Goal: Information Seeking & Learning: Learn about a topic

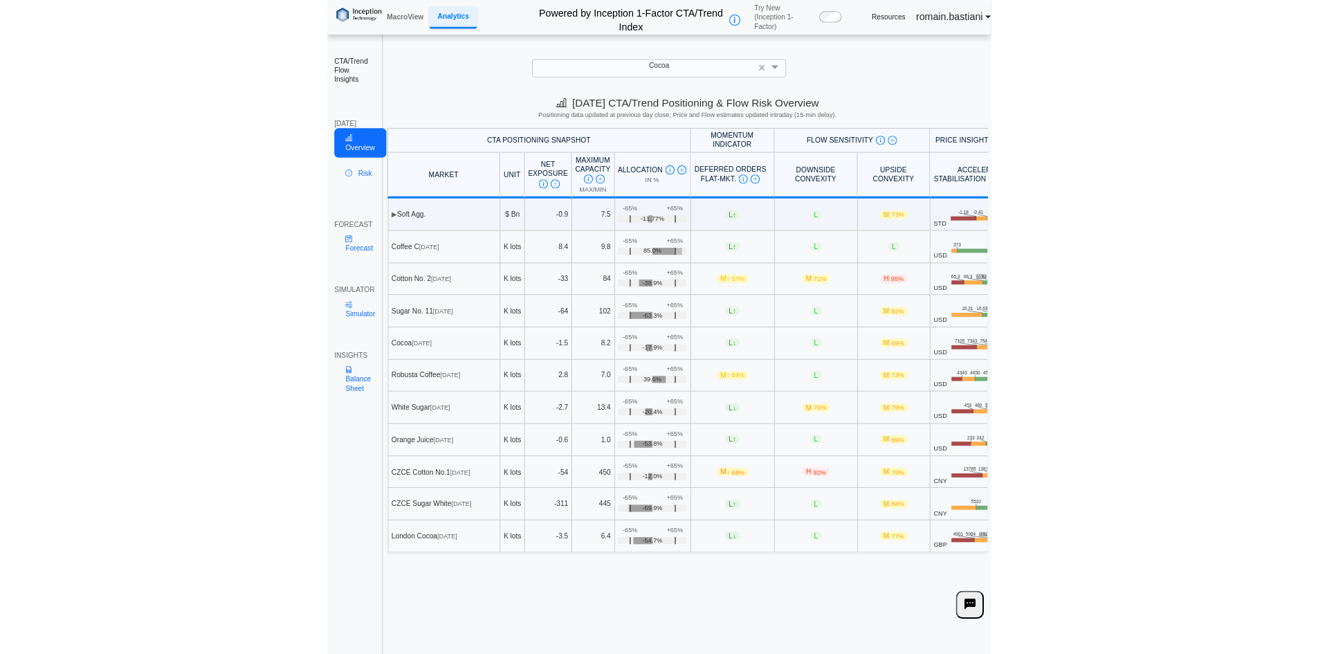
scroll to position [19, 0]
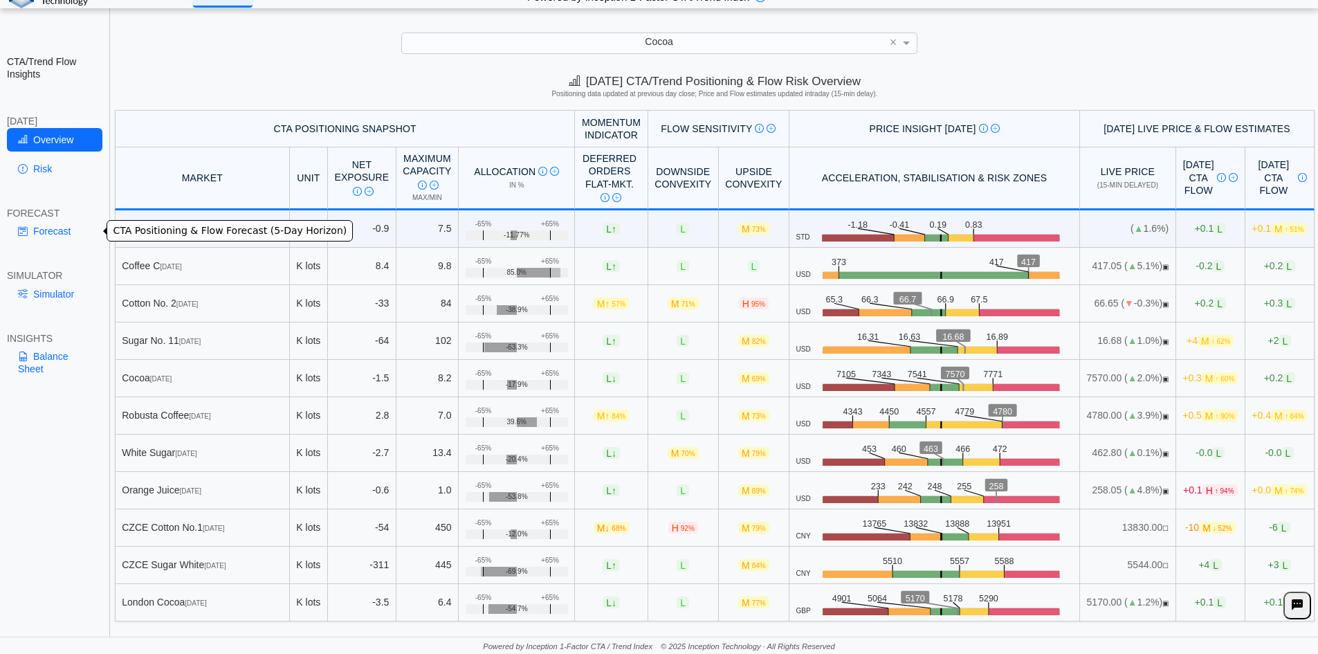
click at [81, 230] on link "Forecast" at bounding box center [55, 231] width 96 height 24
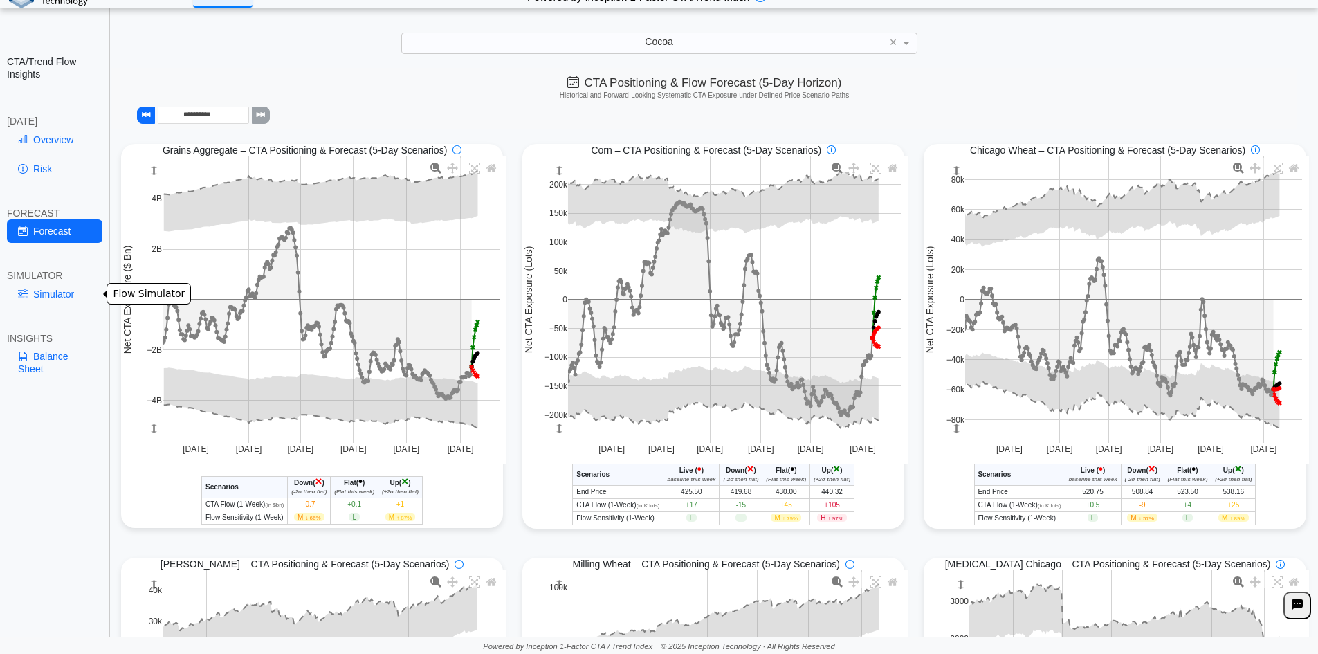
click at [89, 282] on link "Simulator" at bounding box center [55, 294] width 96 height 24
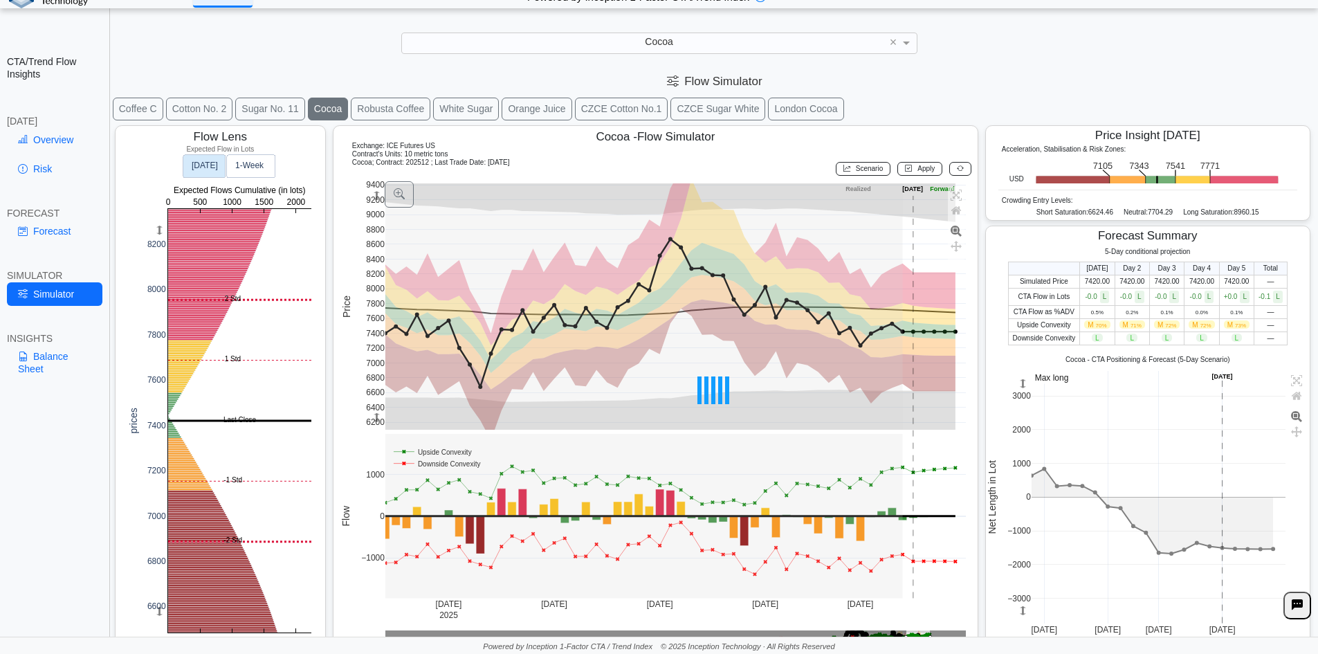
click at [30, 143] on link "Overview" at bounding box center [55, 140] width 96 height 24
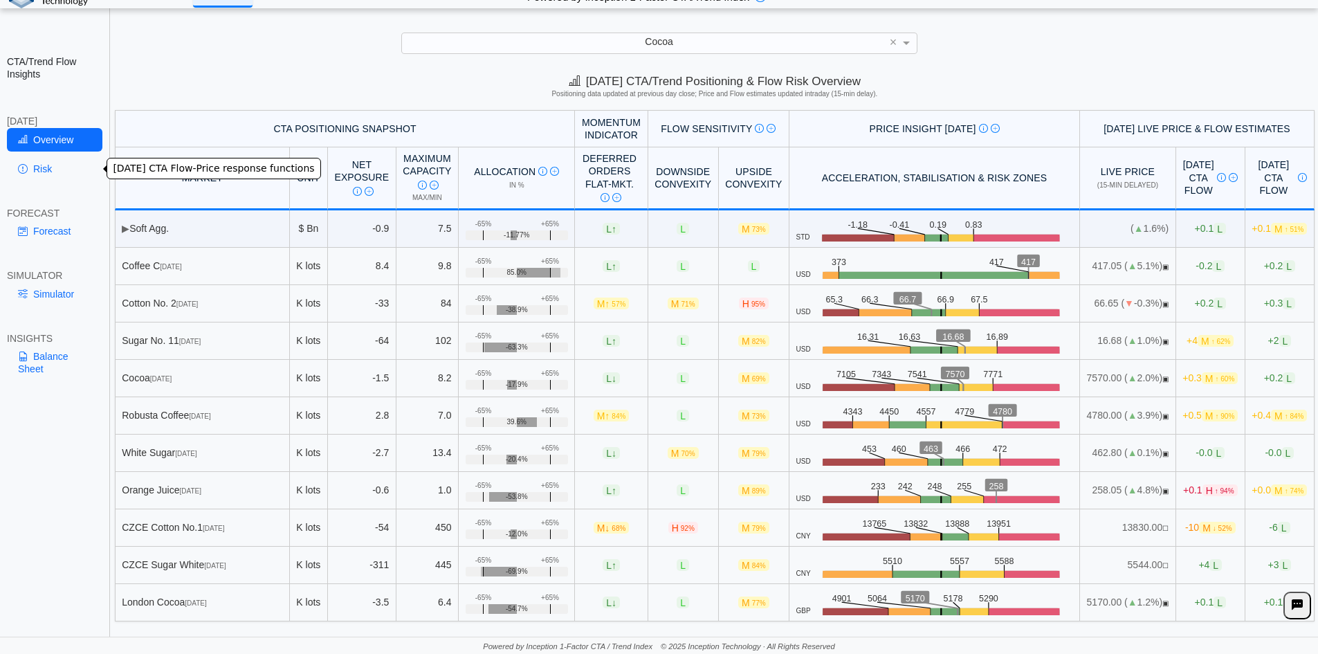
click at [78, 173] on link "Risk" at bounding box center [55, 169] width 96 height 24
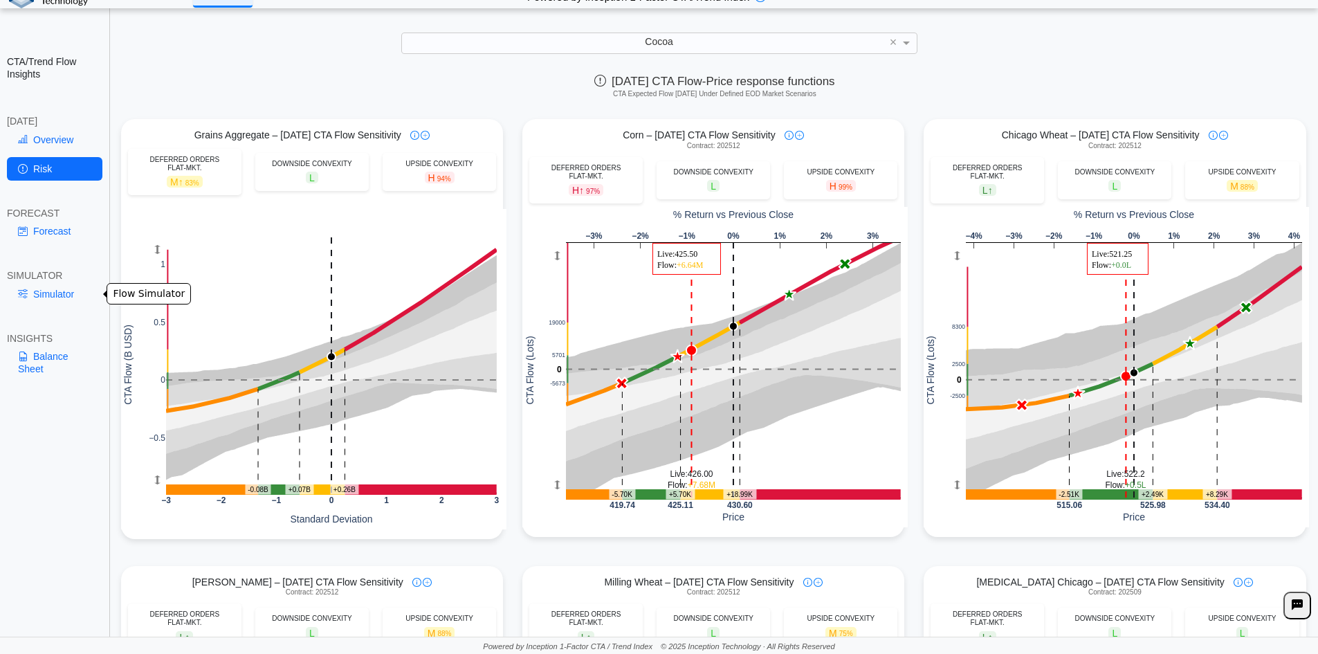
click at [67, 285] on link "Simulator" at bounding box center [55, 294] width 96 height 24
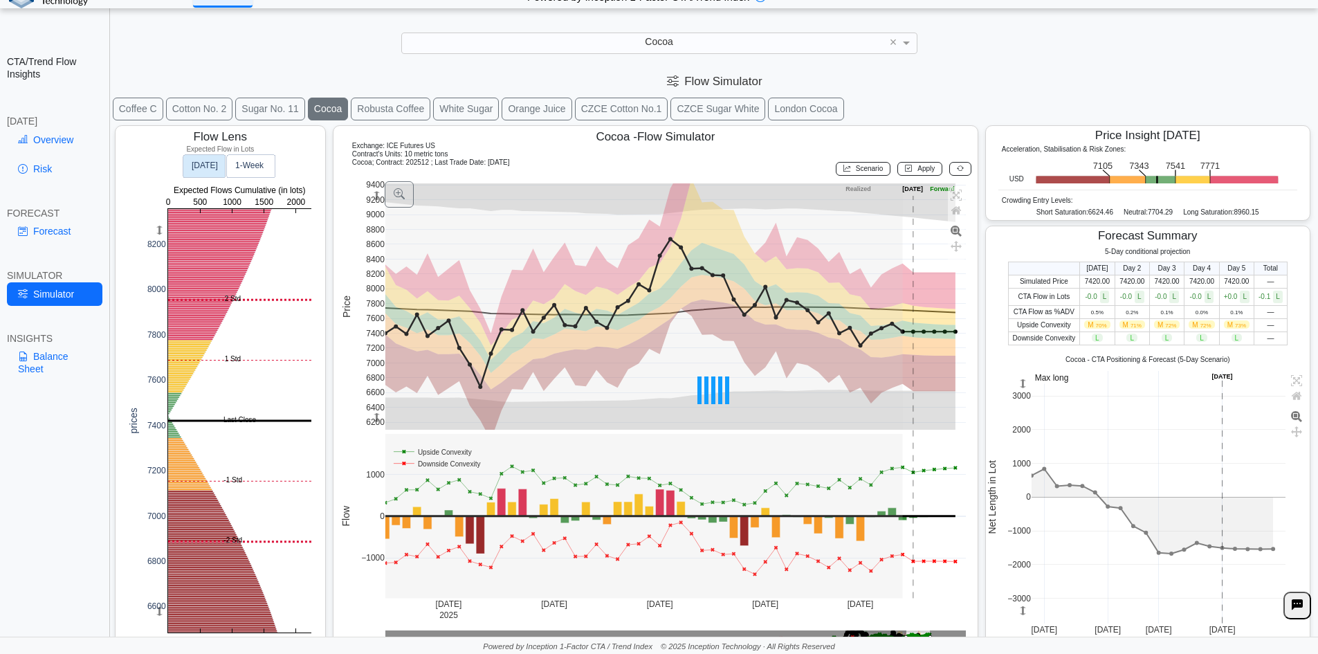
scroll to position [22, 0]
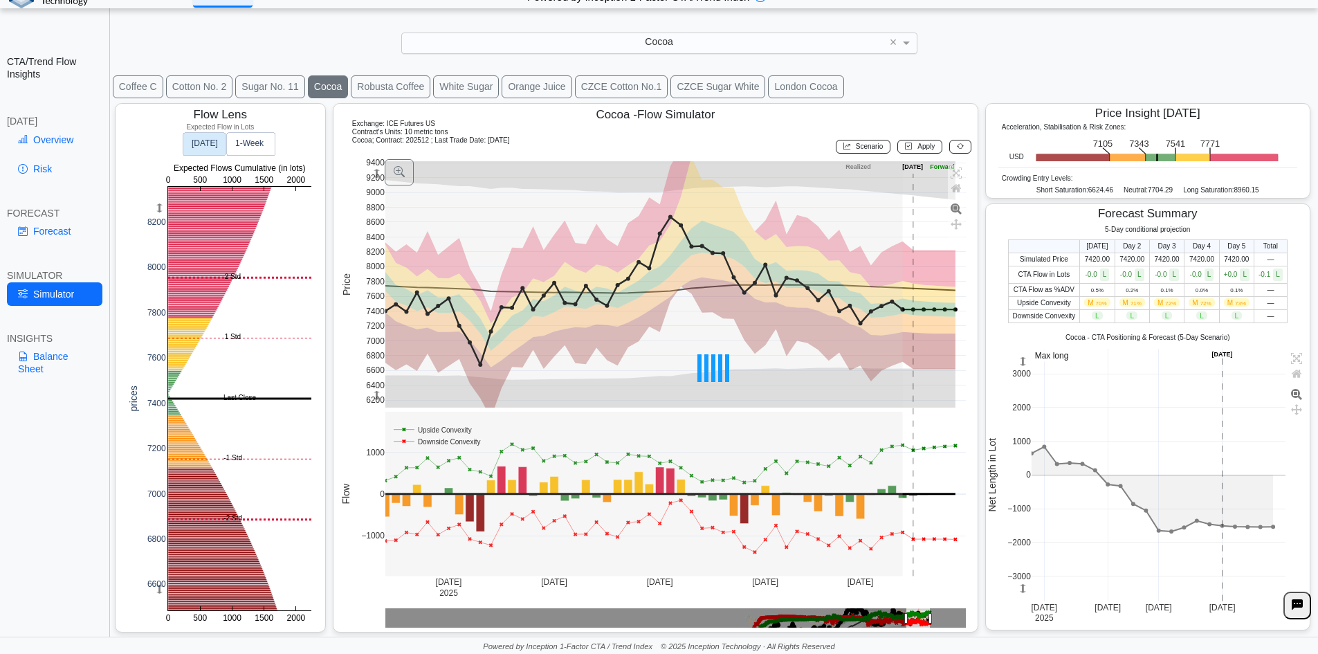
click at [644, 36] on div "Cocoa" at bounding box center [659, 42] width 515 height 19
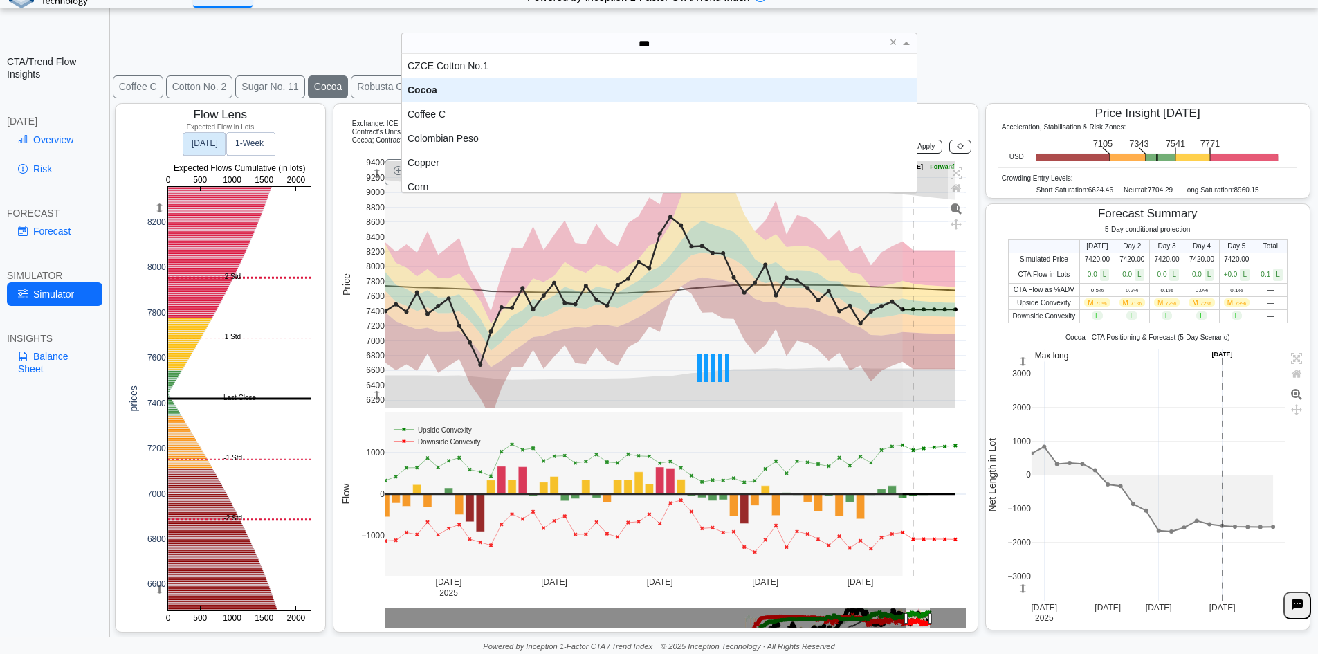
scroll to position [38, 505]
type input "****"
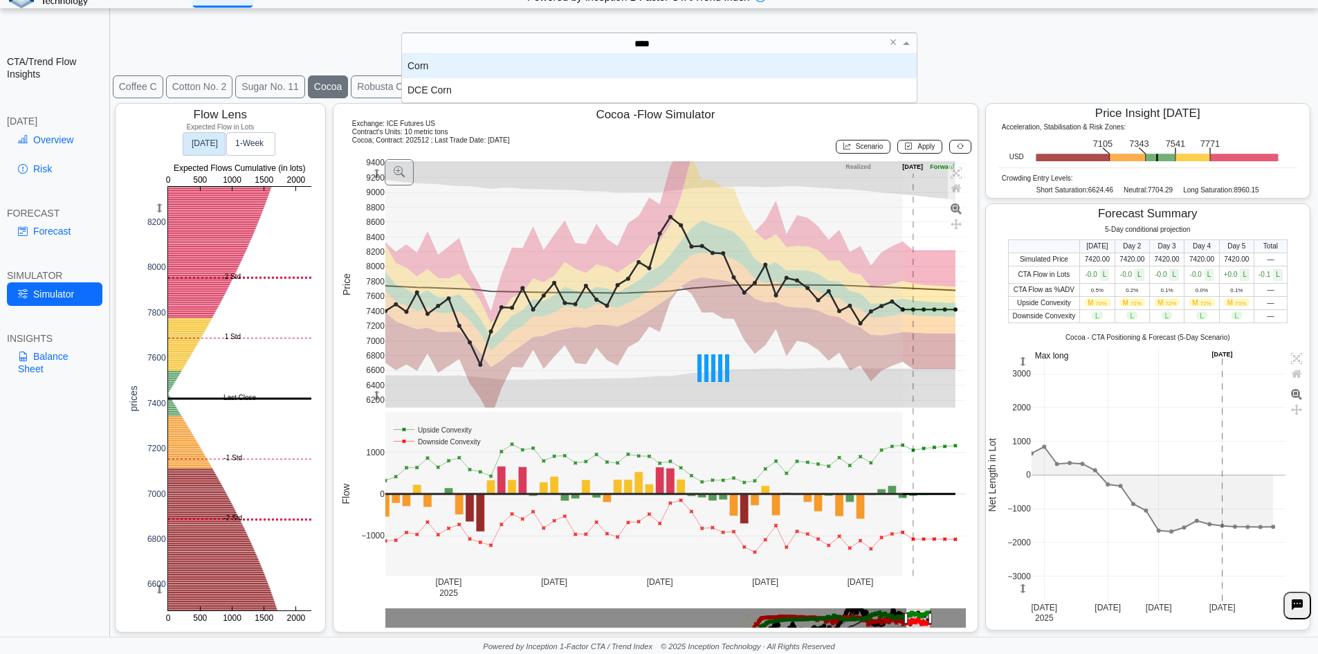
click at [652, 57] on div "Corn" at bounding box center [659, 66] width 515 height 24
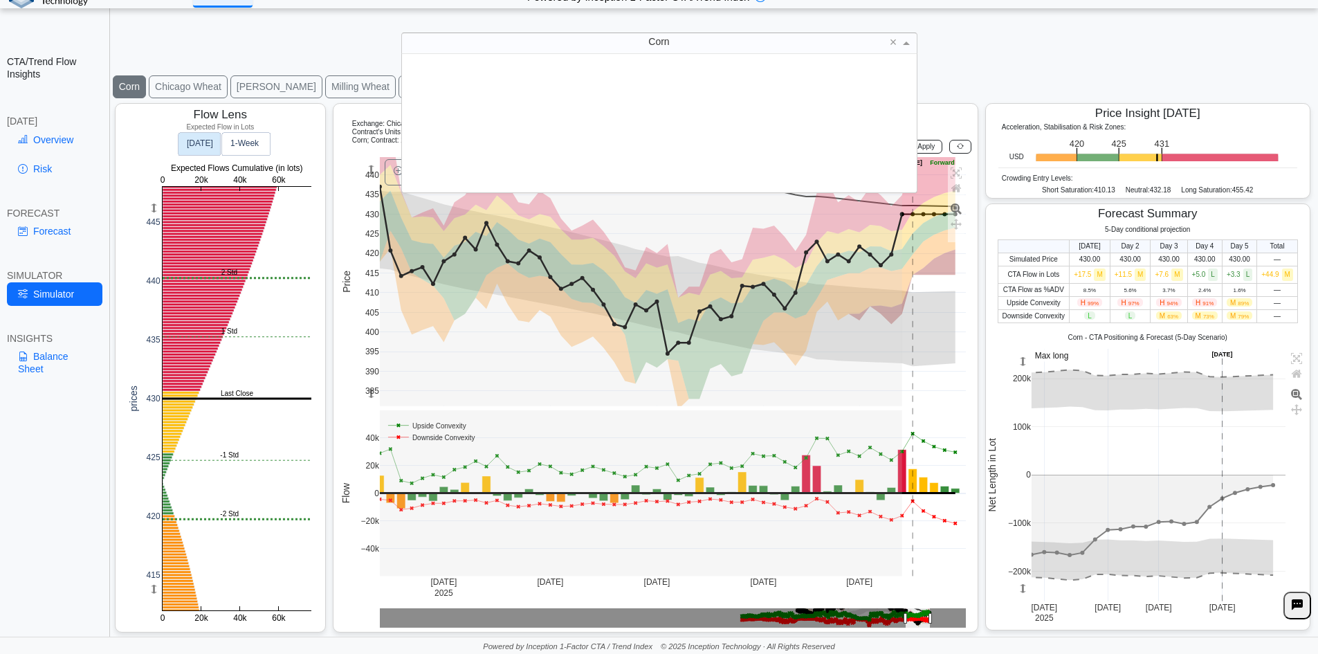
click at [604, 47] on div "Corn" at bounding box center [659, 42] width 515 height 19
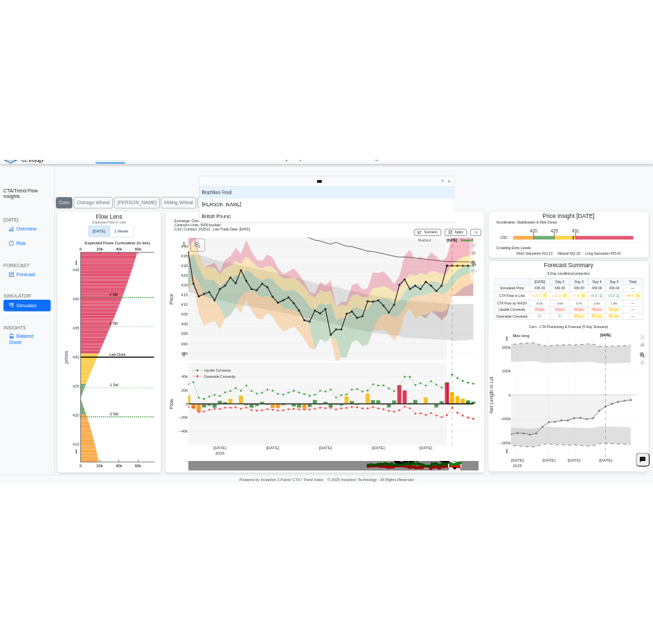
scroll to position [14, 505]
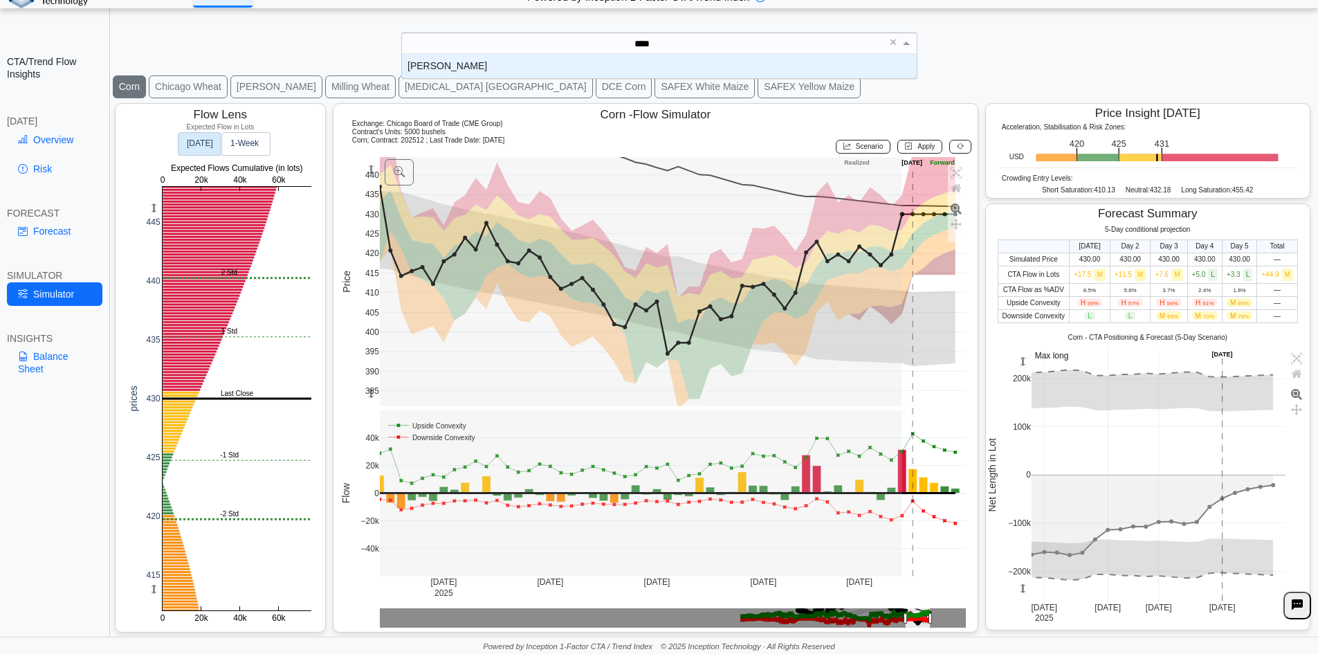
type input "*****"
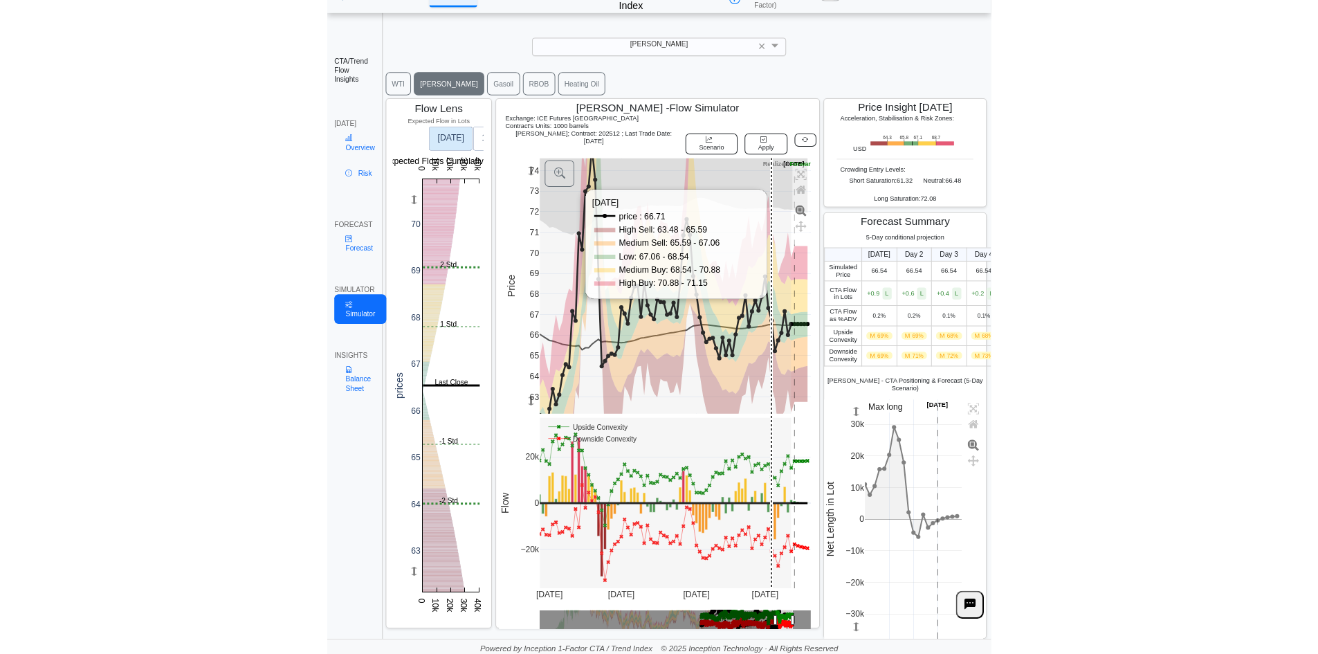
scroll to position [19, 0]
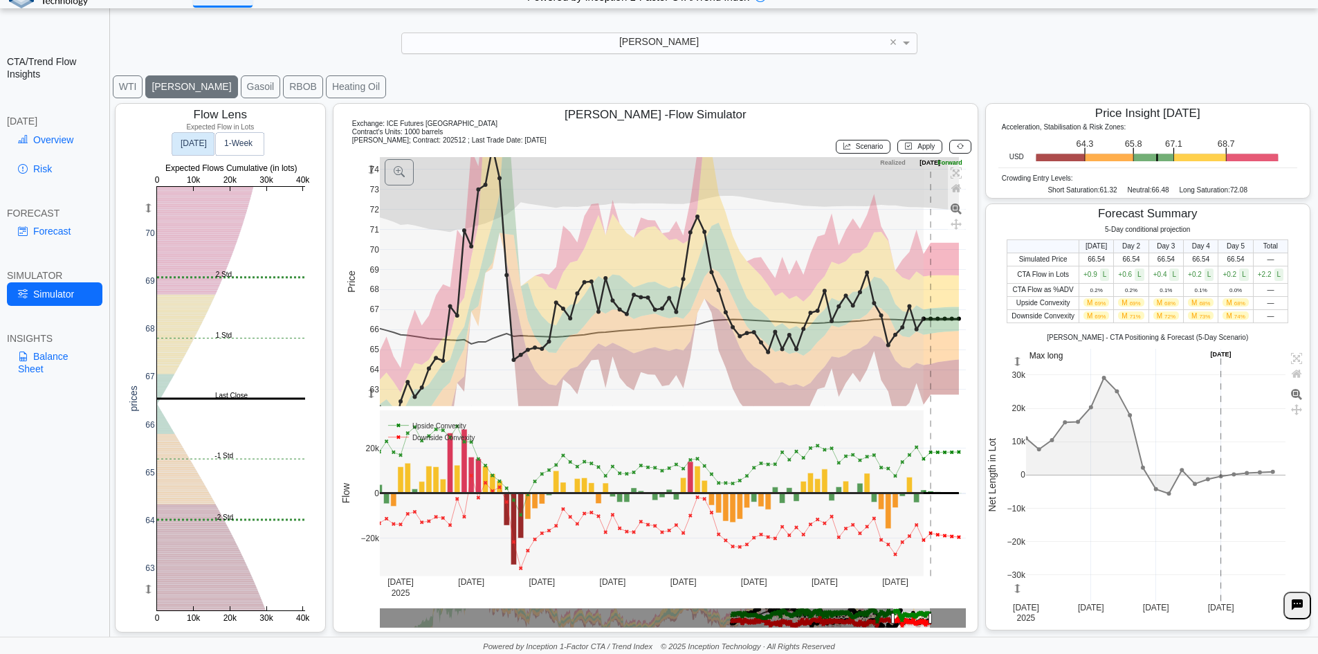
click at [652, 226] on div "Price Insight Today Acceleration, Stabilisation & Risk Zones: USD .zone-text { …" at bounding box center [1148, 368] width 332 height 536
click at [652, 84] on div "WTI Brent Gasoil RBOB Heating Oil" at bounding box center [714, 87] width 1207 height 26
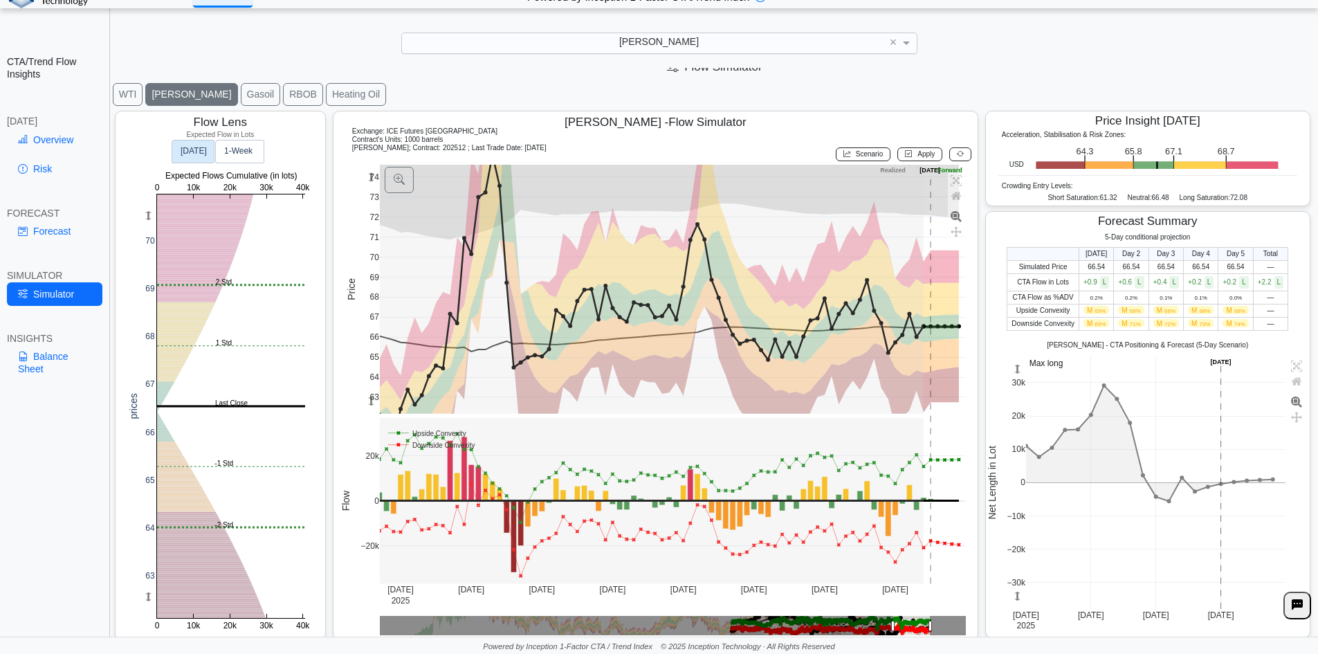
scroll to position [22, 0]
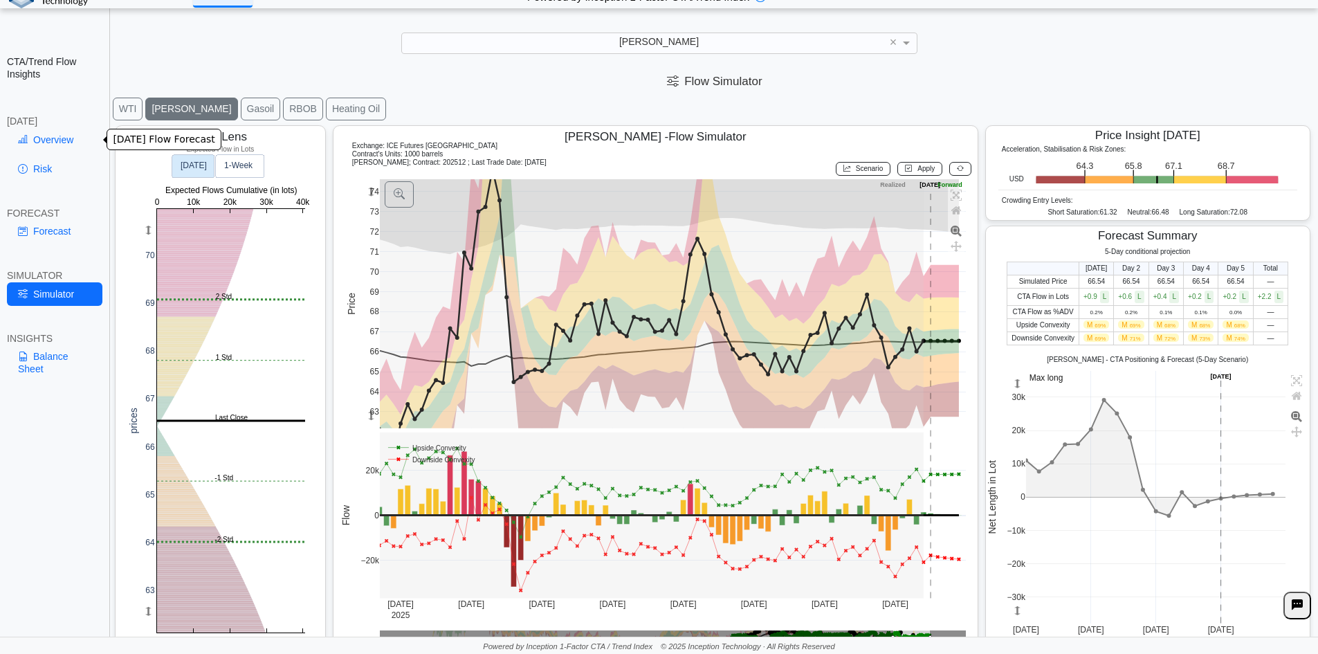
click at [31, 136] on link "Overview" at bounding box center [55, 140] width 96 height 24
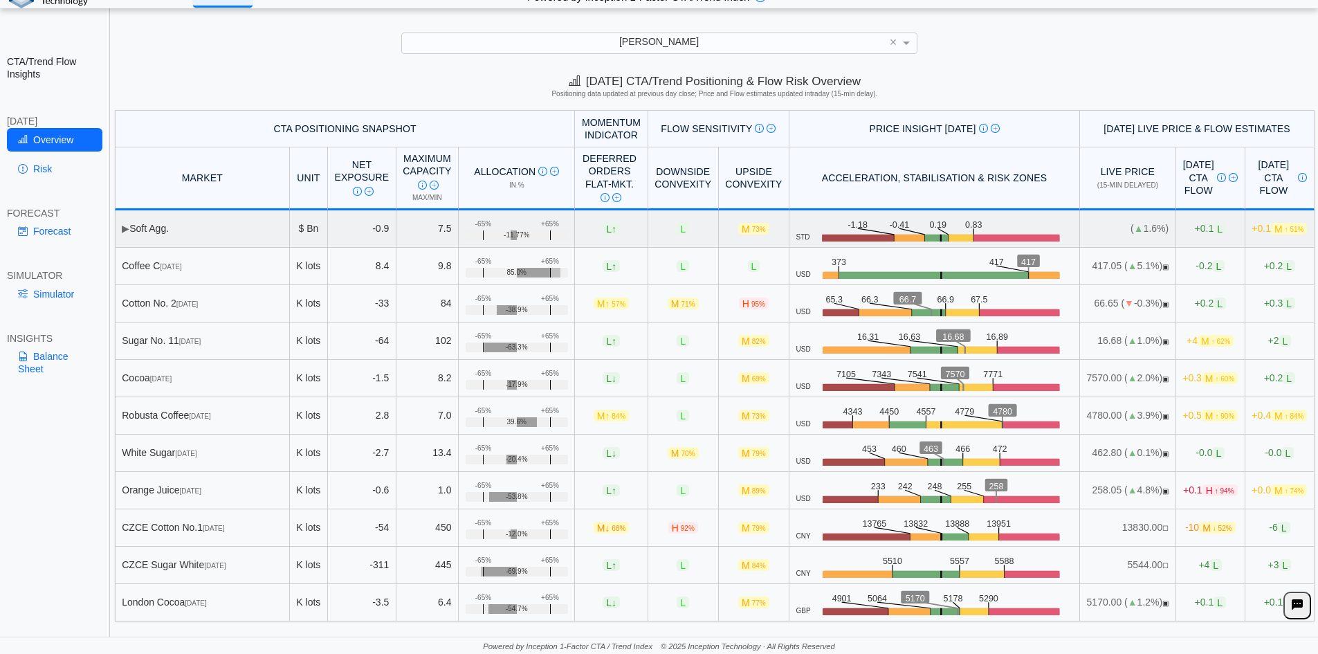
click at [131, 228] on td "▶ Soft Agg." at bounding box center [202, 228] width 175 height 37
click at [120, 226] on td "▶ Soft Agg." at bounding box center [202, 228] width 175 height 37
click at [125, 229] on span "▶" at bounding box center [126, 228] width 8 height 11
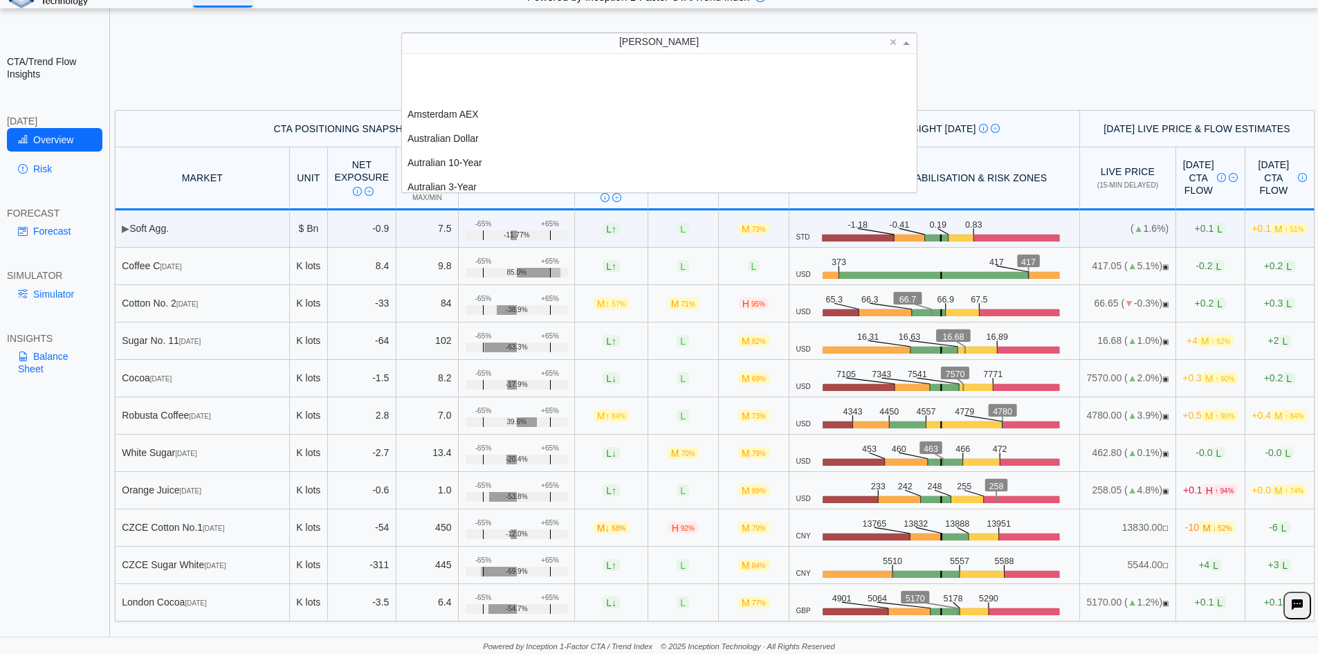
click at [550, 41] on div "[PERSON_NAME]" at bounding box center [659, 42] width 515 height 19
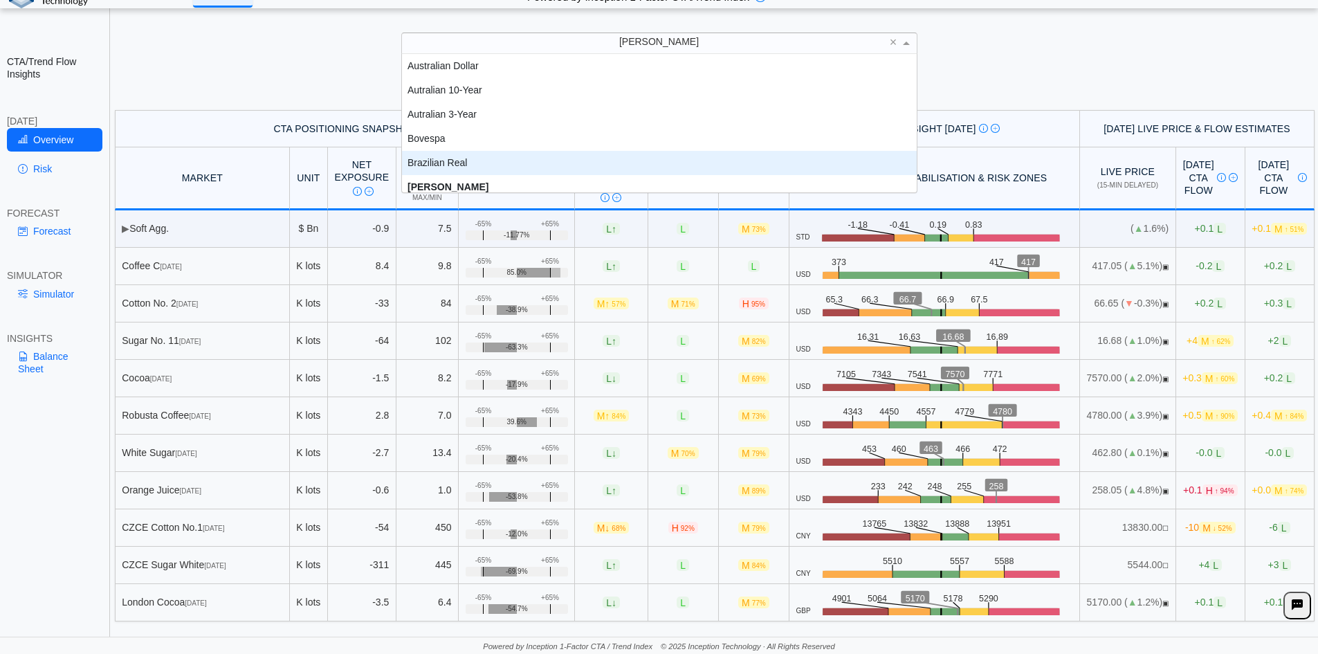
scroll to position [80, 0]
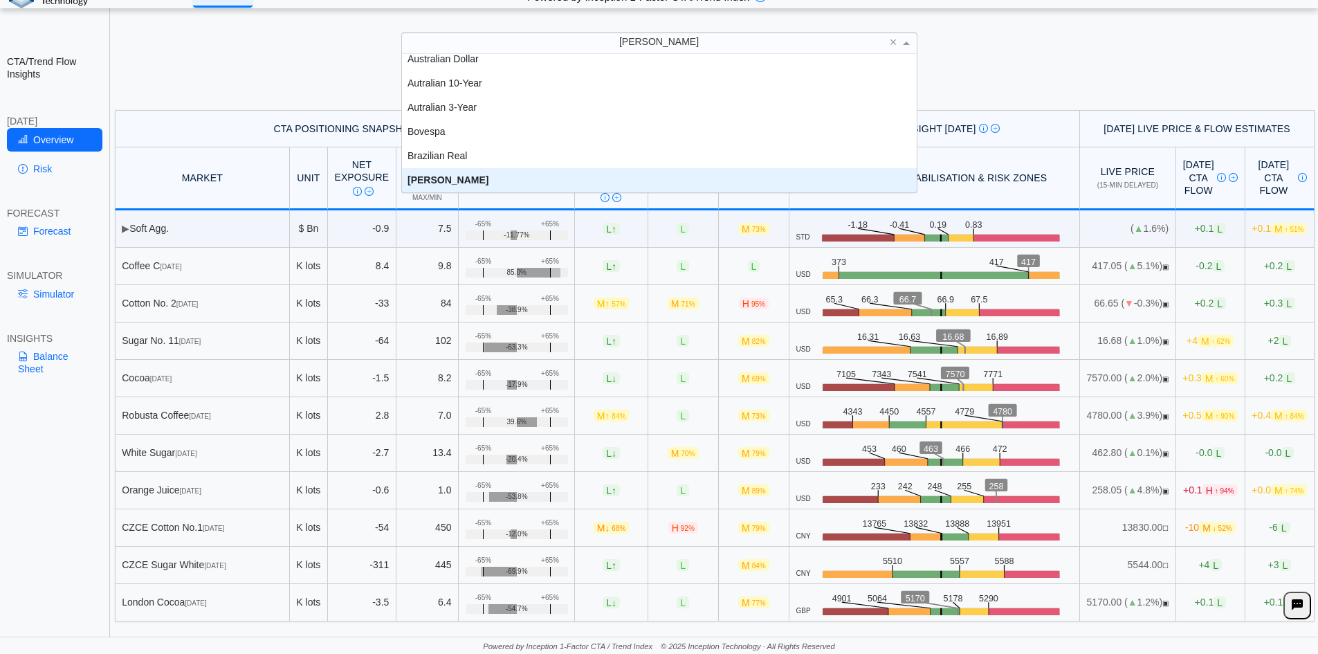
click at [472, 183] on div "[PERSON_NAME]" at bounding box center [659, 180] width 515 height 24
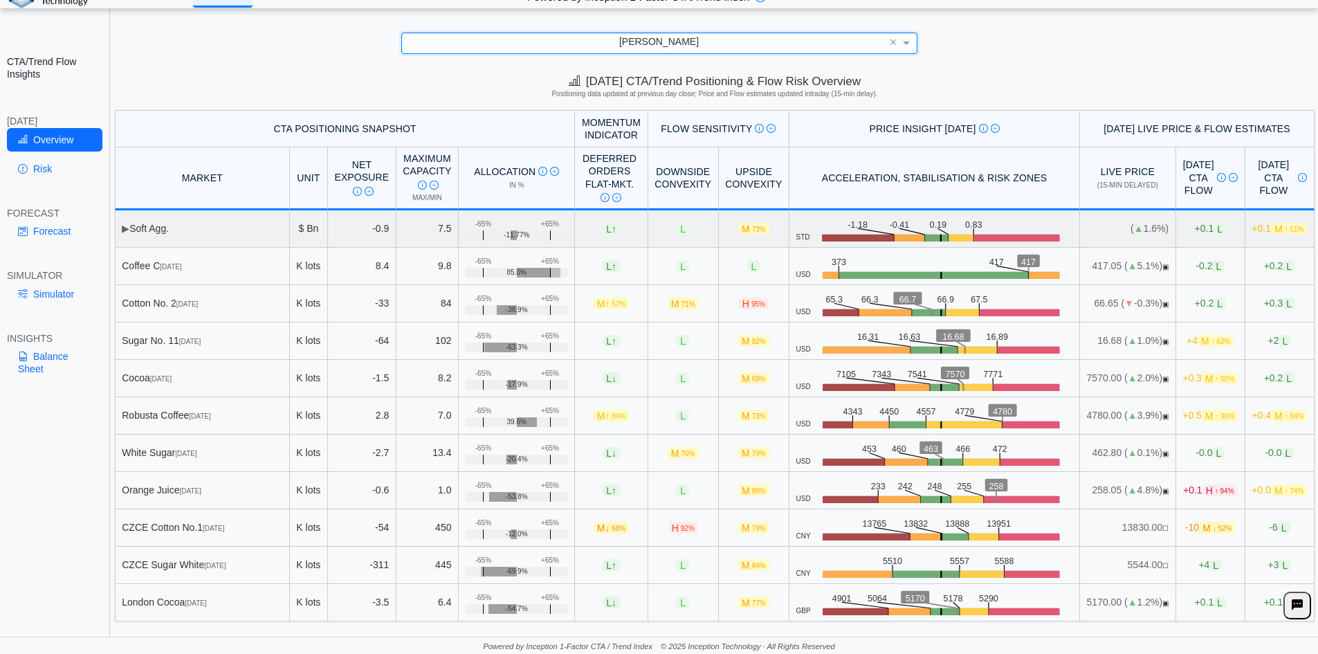
click at [128, 233] on span "▶" at bounding box center [126, 228] width 8 height 11
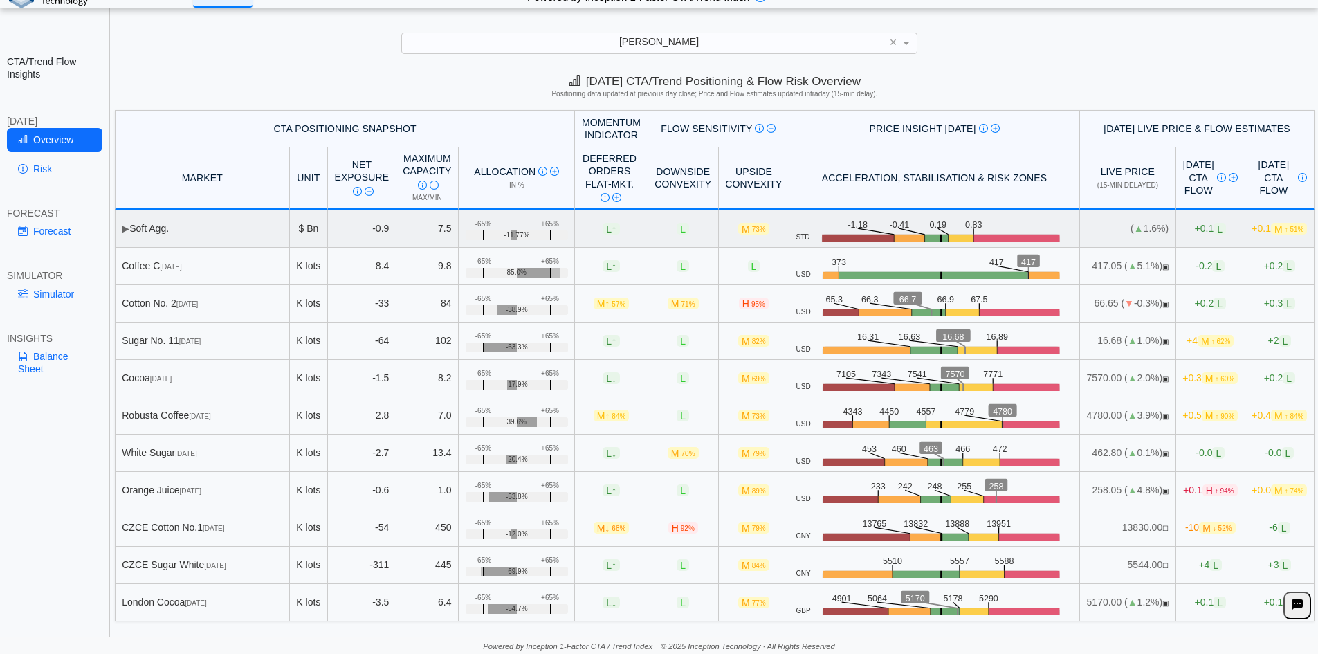
click at [125, 230] on span "▶" at bounding box center [126, 228] width 8 height 11
click at [126, 230] on span "▶" at bounding box center [126, 228] width 8 height 11
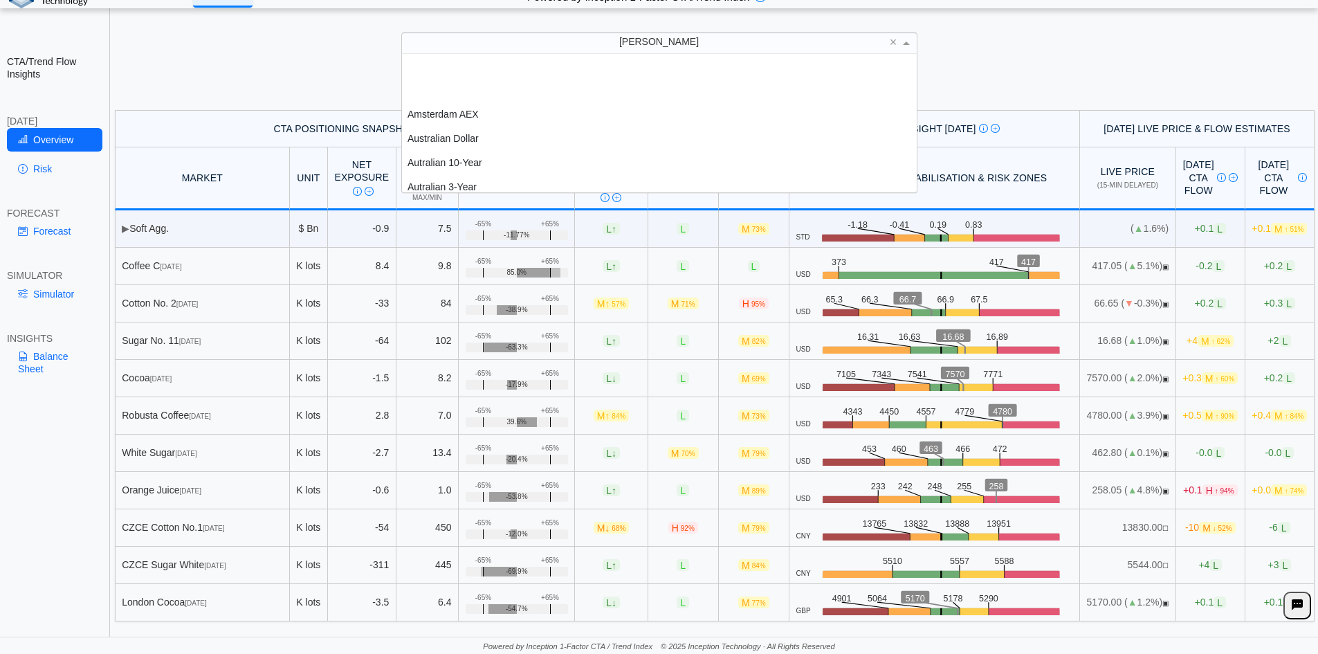
drag, startPoint x: 624, startPoint y: 33, endPoint x: 628, endPoint y: 39, distance: 7.5
click at [624, 33] on div "[PERSON_NAME] ×" at bounding box center [659, 43] width 516 height 21
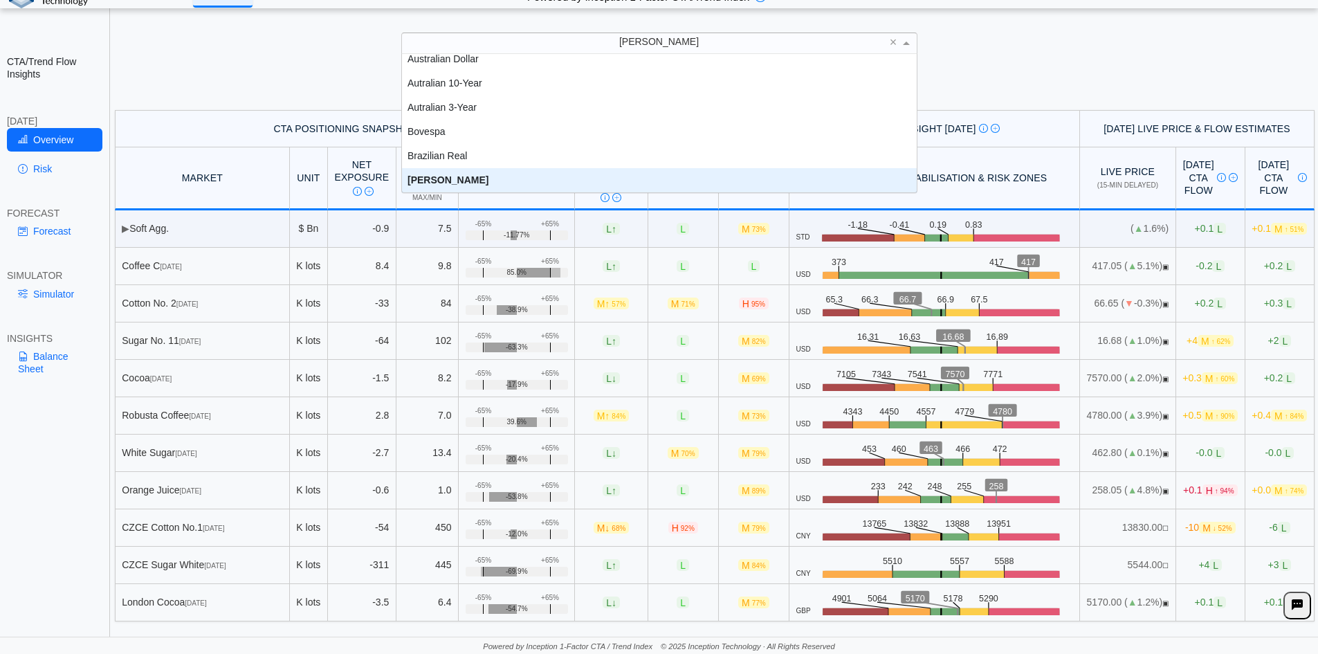
scroll to position [73, 0]
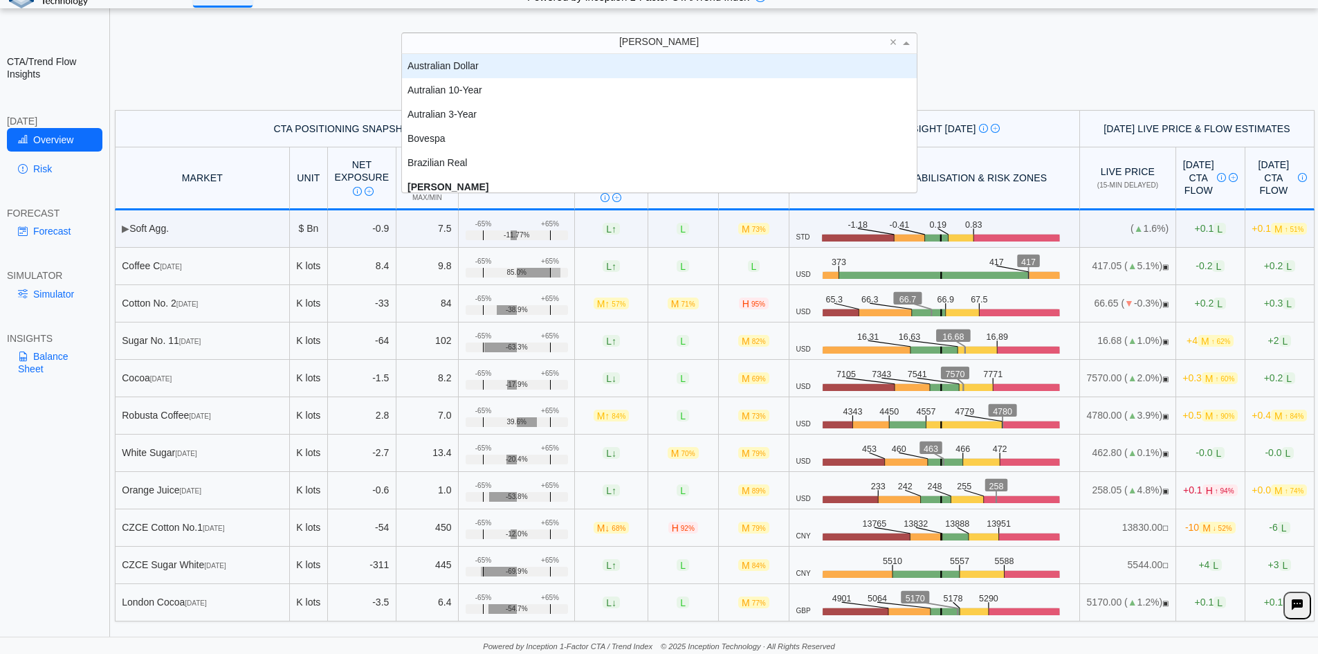
click at [616, 73] on div "Australian Dollar" at bounding box center [659, 66] width 515 height 24
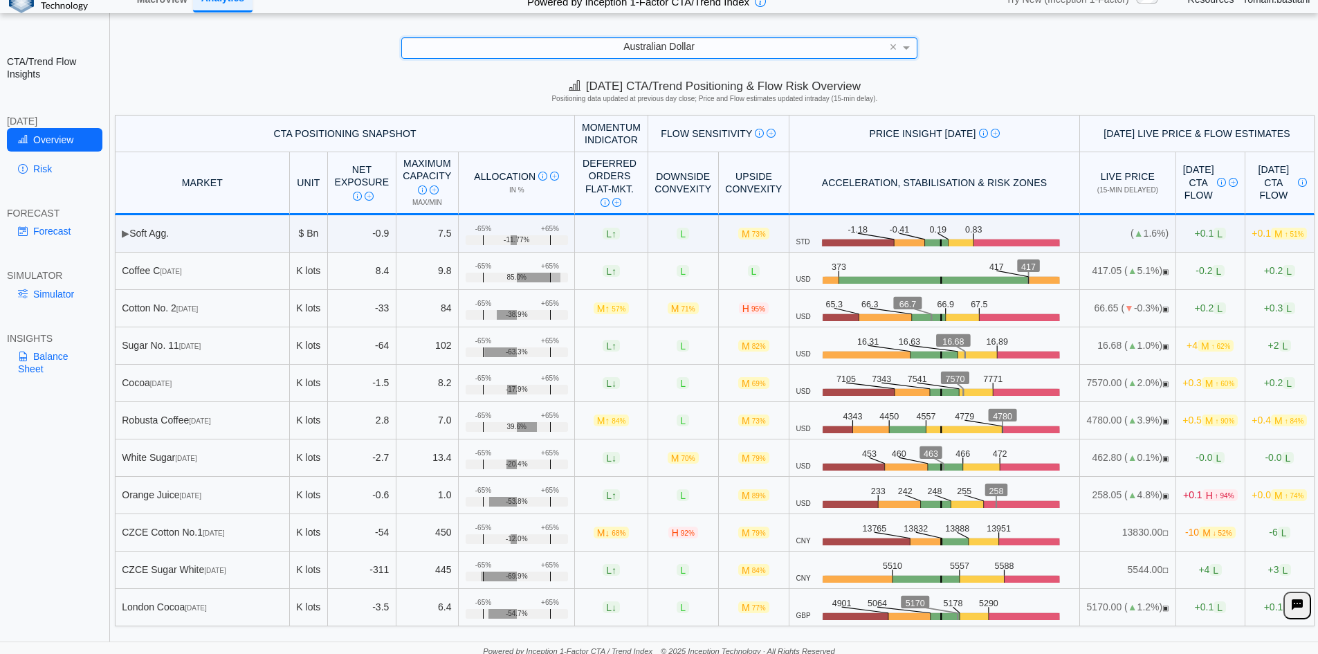
scroll to position [0, 0]
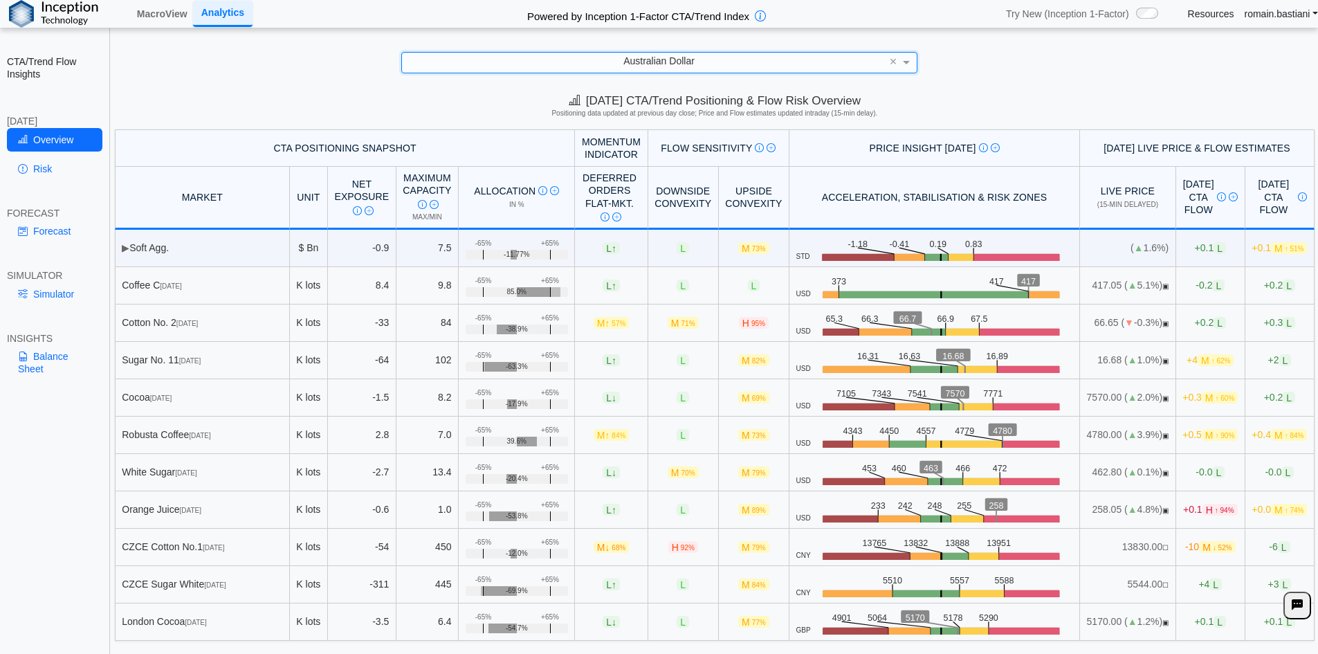
click at [596, 64] on div "Australian Dollar" at bounding box center [659, 62] width 515 height 19
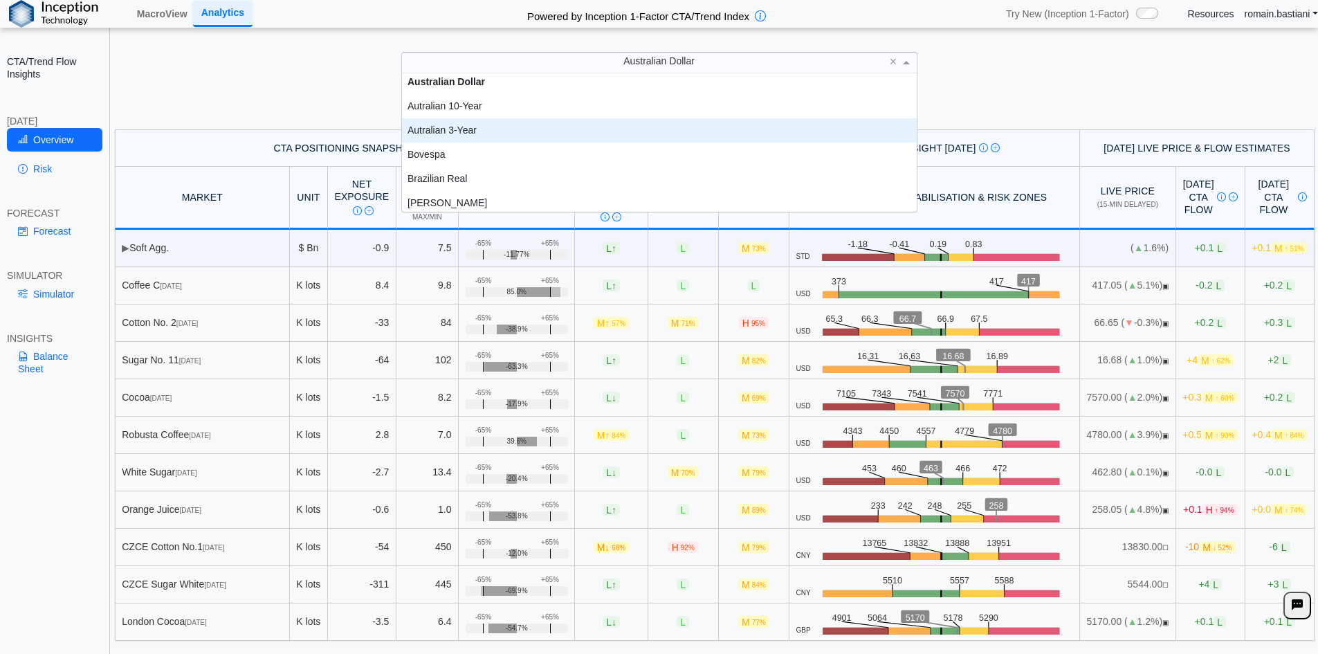
scroll to position [80, 0]
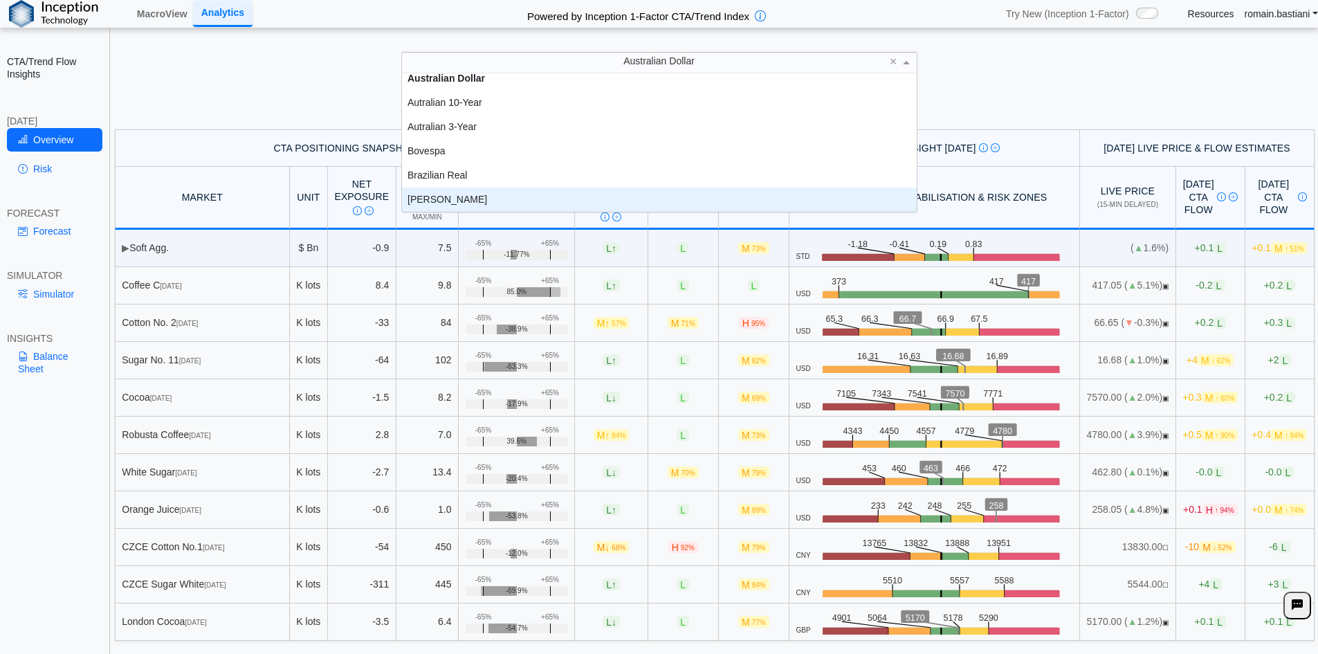
click at [516, 201] on div "[PERSON_NAME]" at bounding box center [659, 200] width 515 height 24
click at [476, 202] on div "[PERSON_NAME]" at bounding box center [659, 200] width 515 height 24
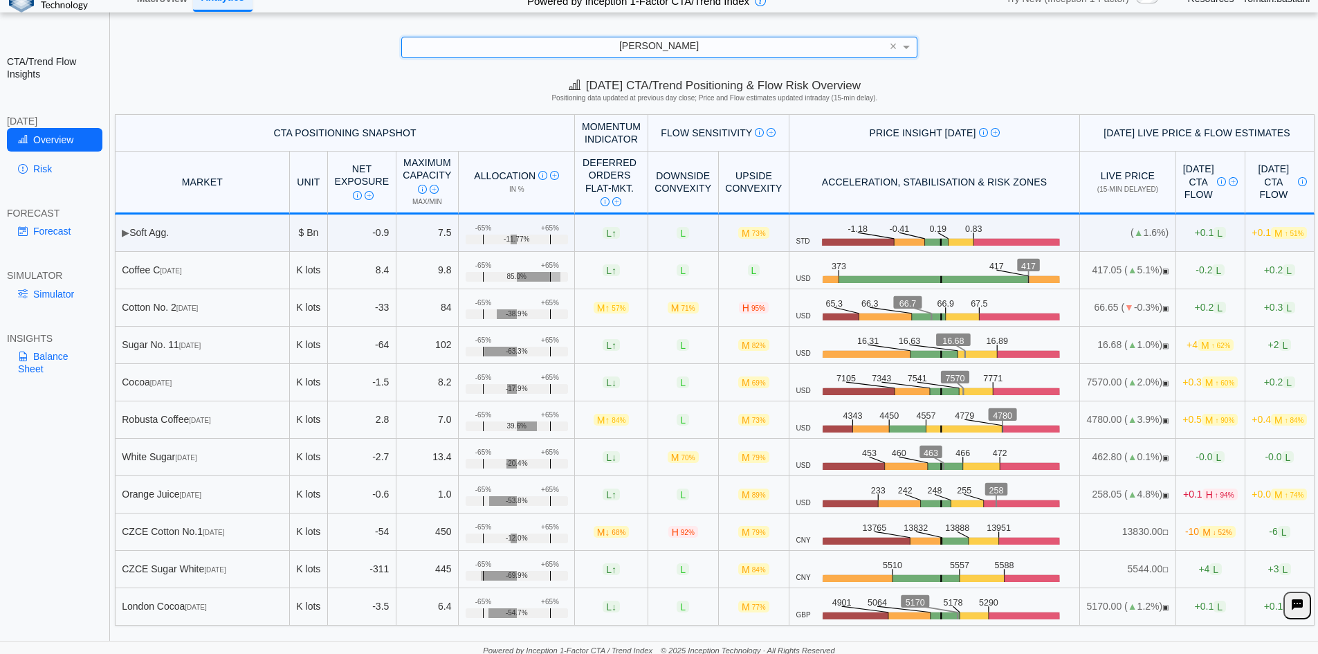
scroll to position [19, 0]
